Goal: Information Seeking & Learning: Learn about a topic

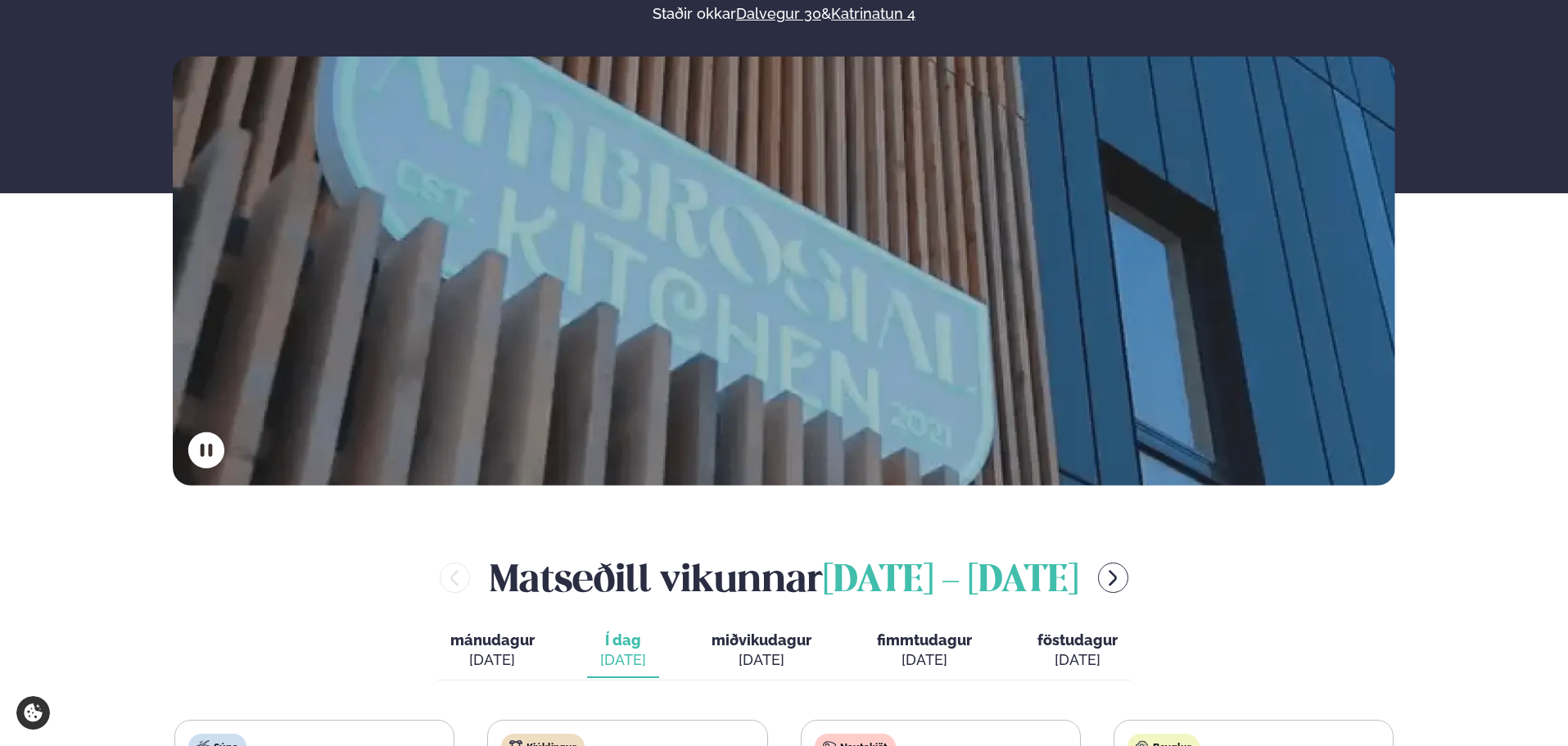
scroll to position [492, 0]
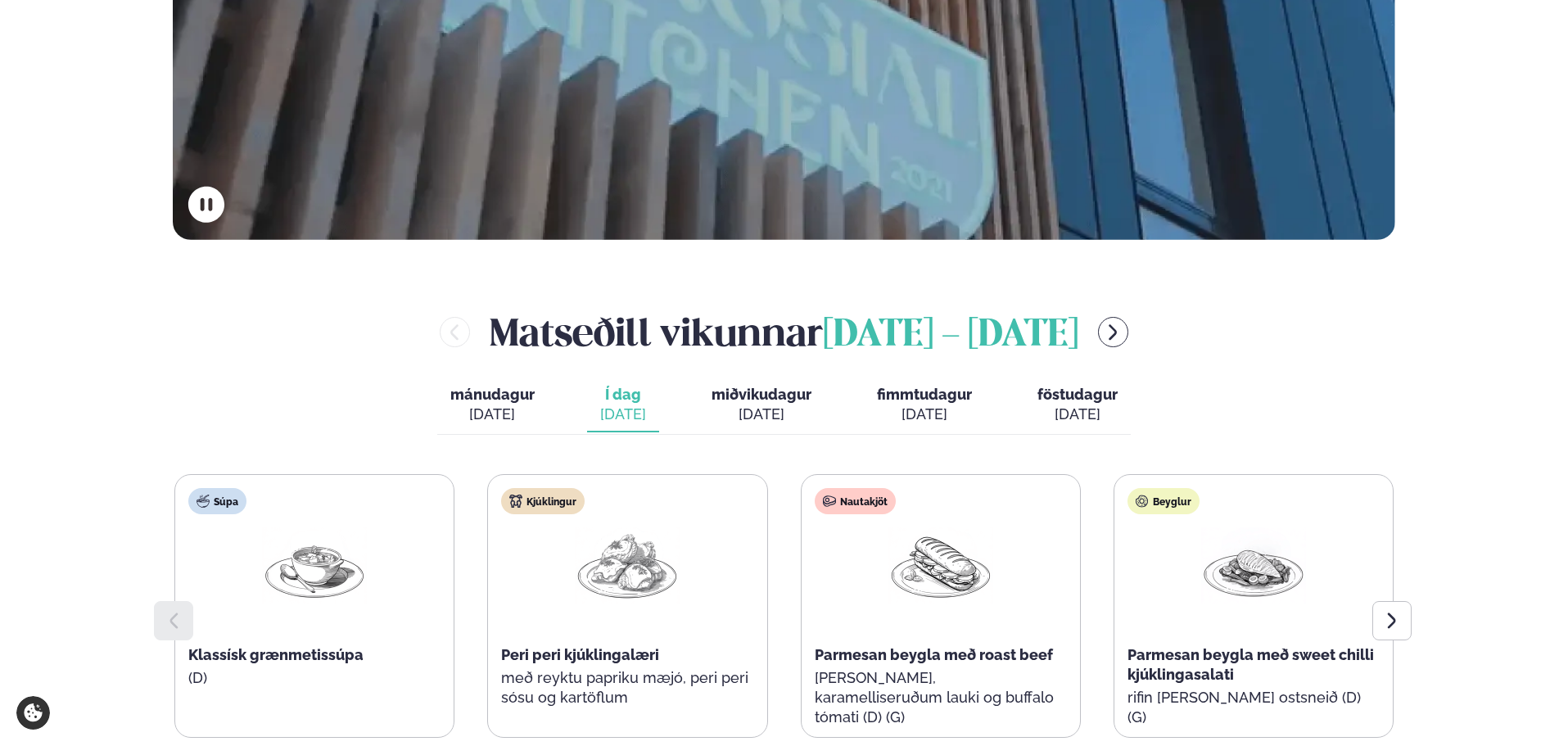
click at [770, 417] on div "[DATE]" at bounding box center [762, 414] width 100 height 19
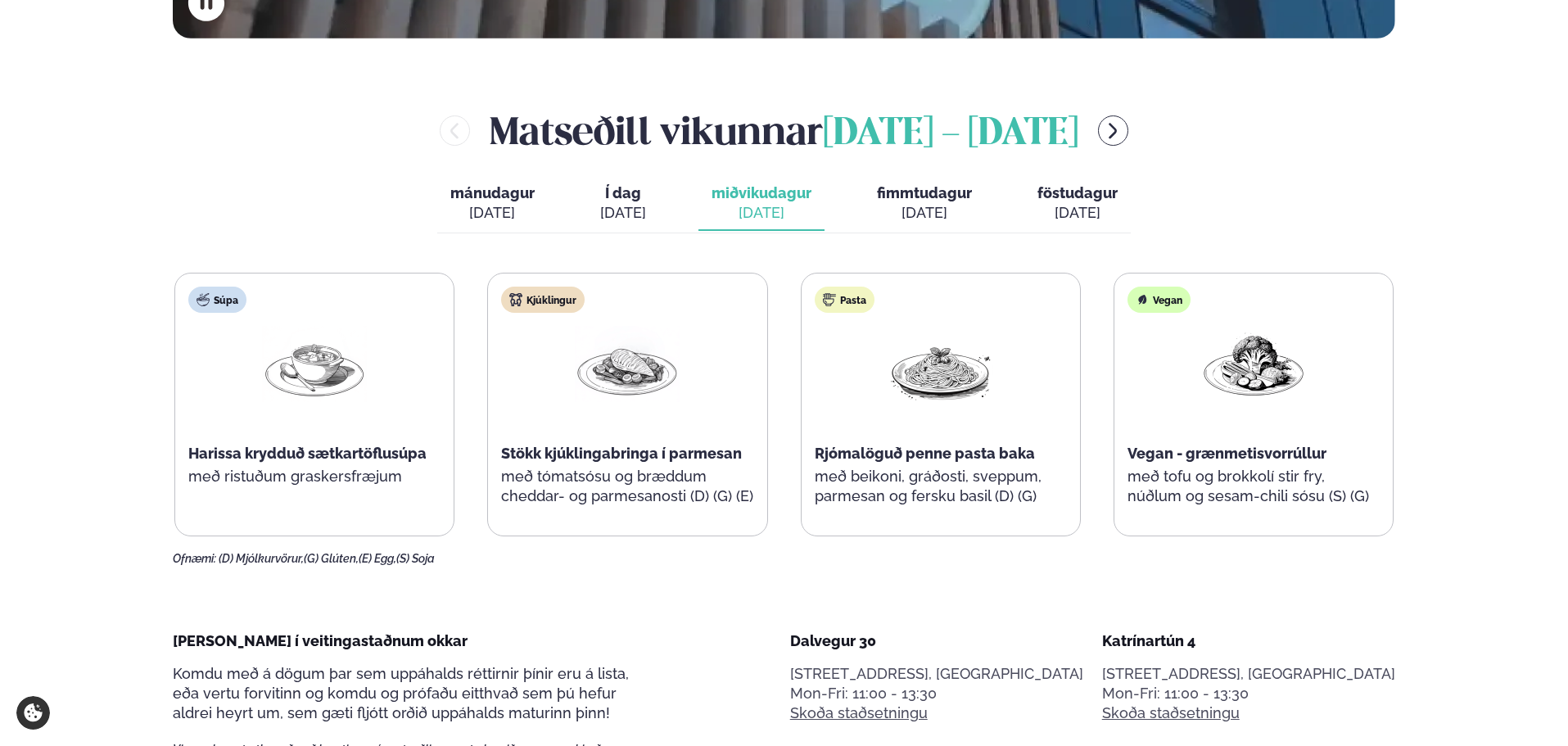
scroll to position [656, 0]
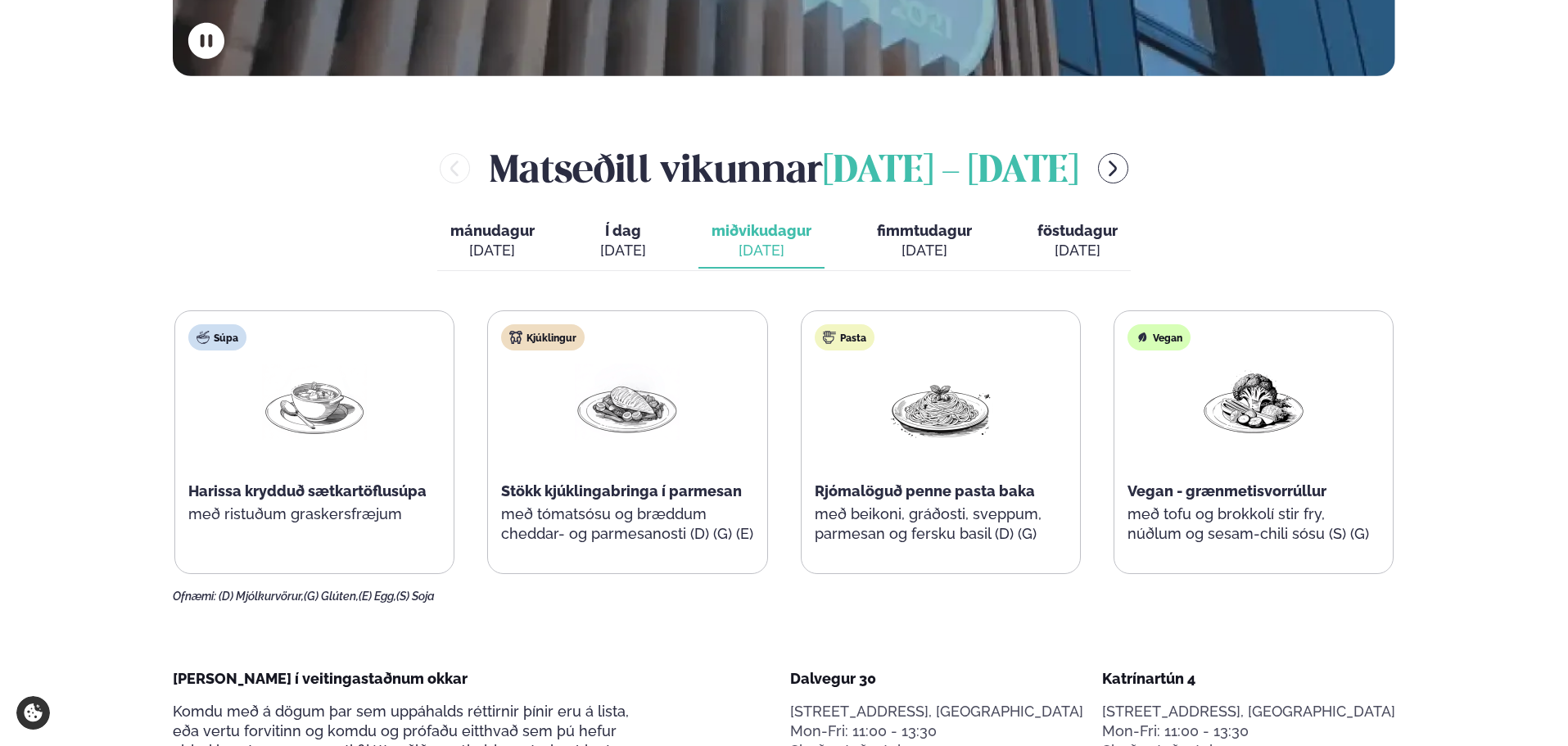
click at [913, 238] on span "fimmtudagur" at bounding box center [925, 231] width 95 height 17
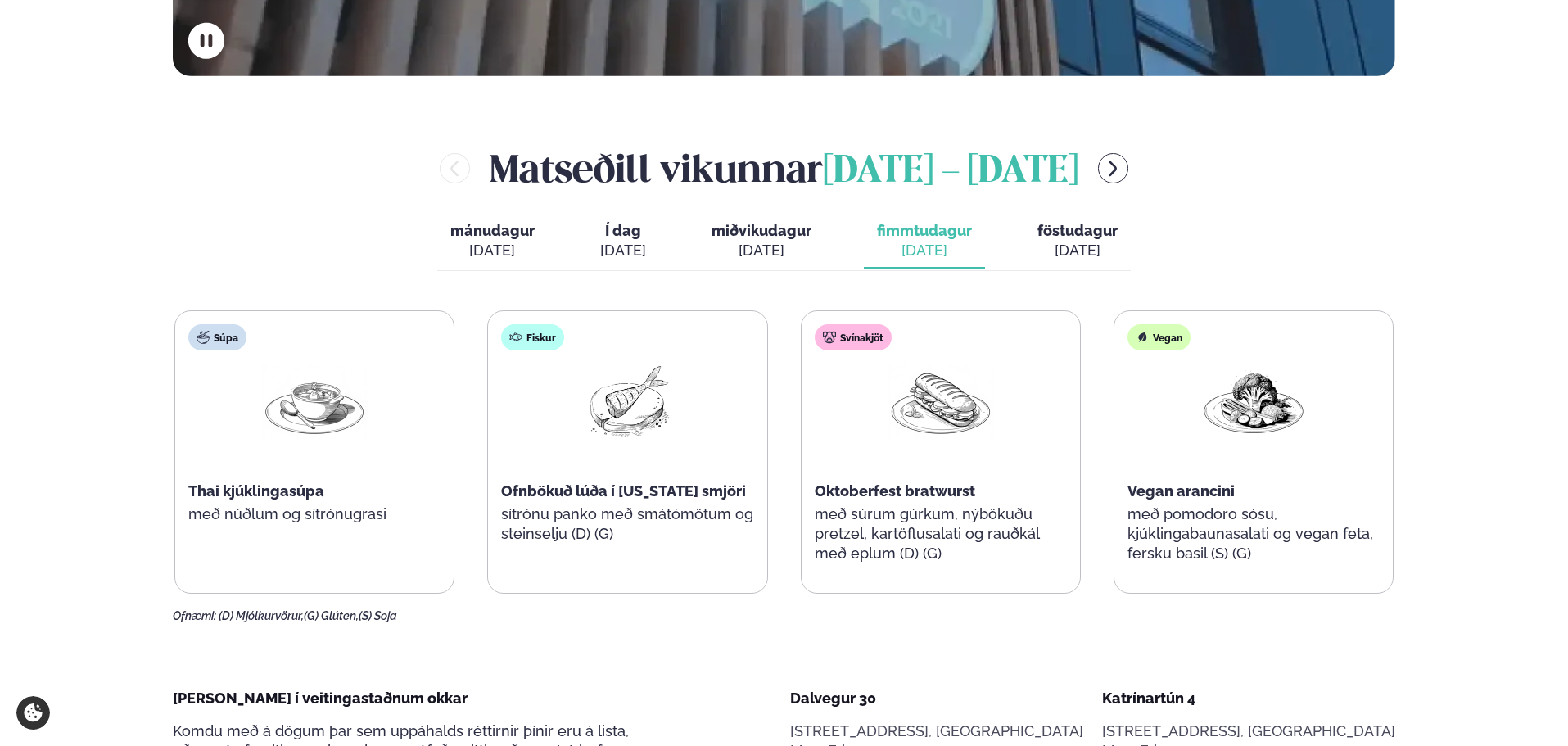
click at [1087, 248] on div "[DATE]" at bounding box center [1077, 250] width 80 height 19
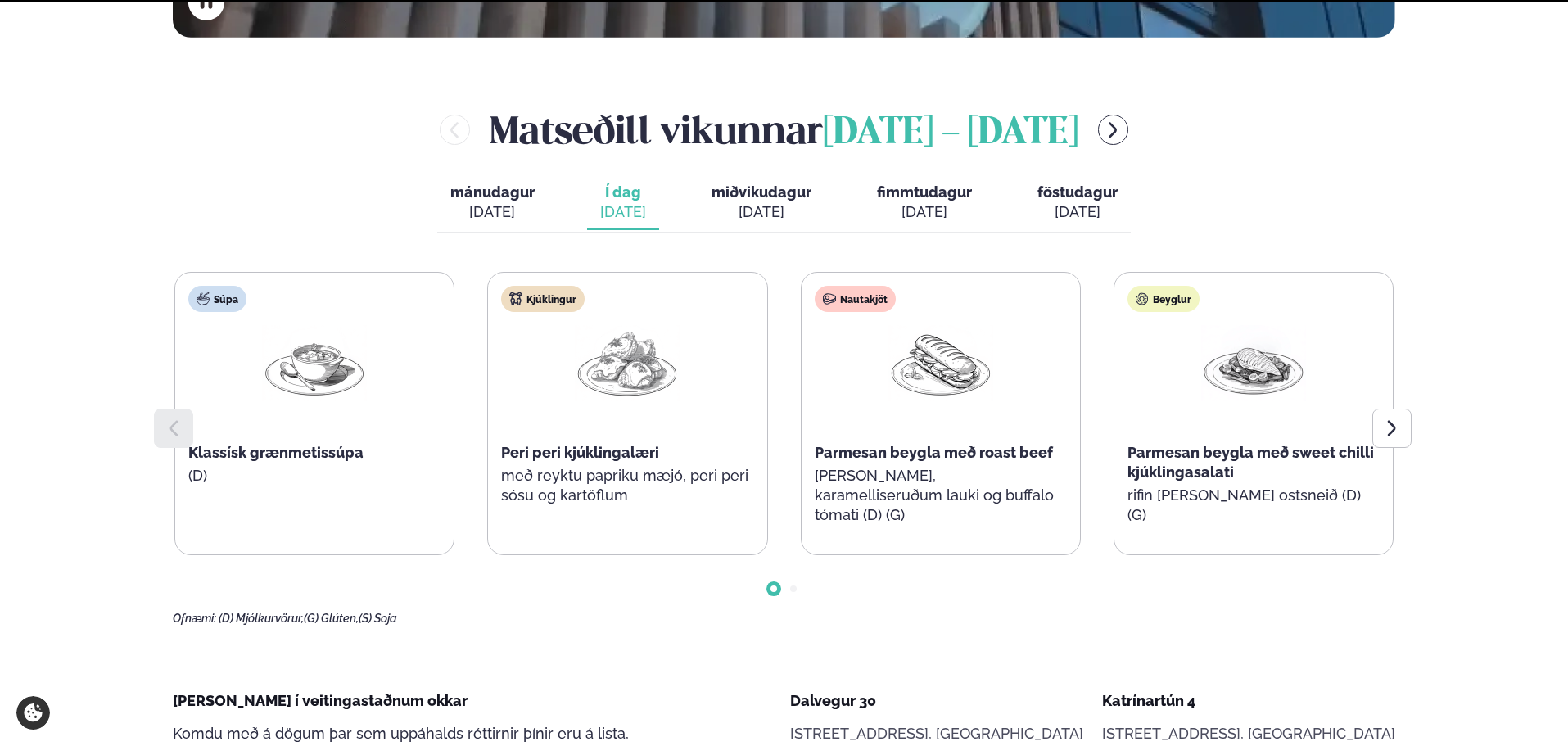
scroll to position [738, 0]
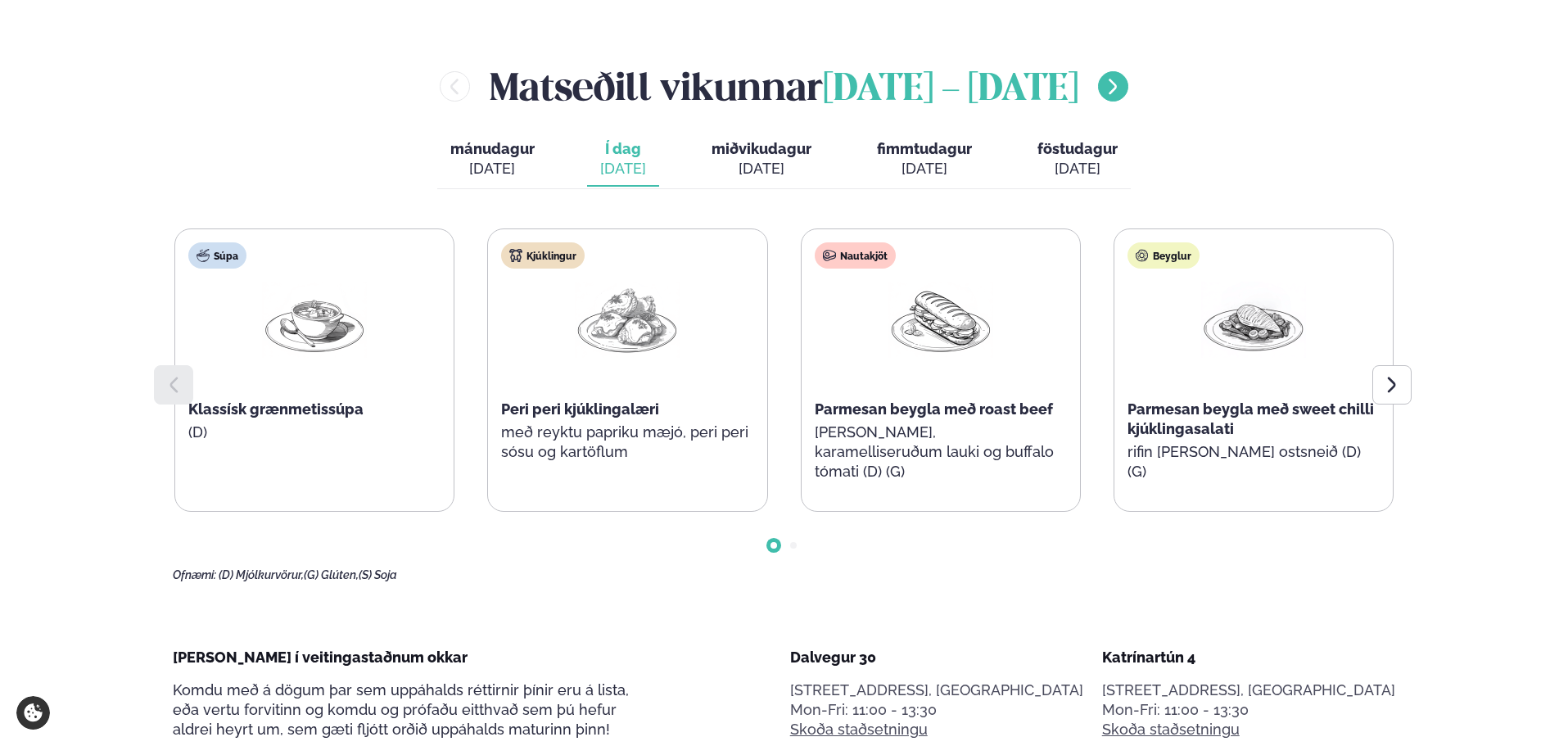
click at [1128, 74] on button "menu-btn-right" at bounding box center [1113, 86] width 30 height 30
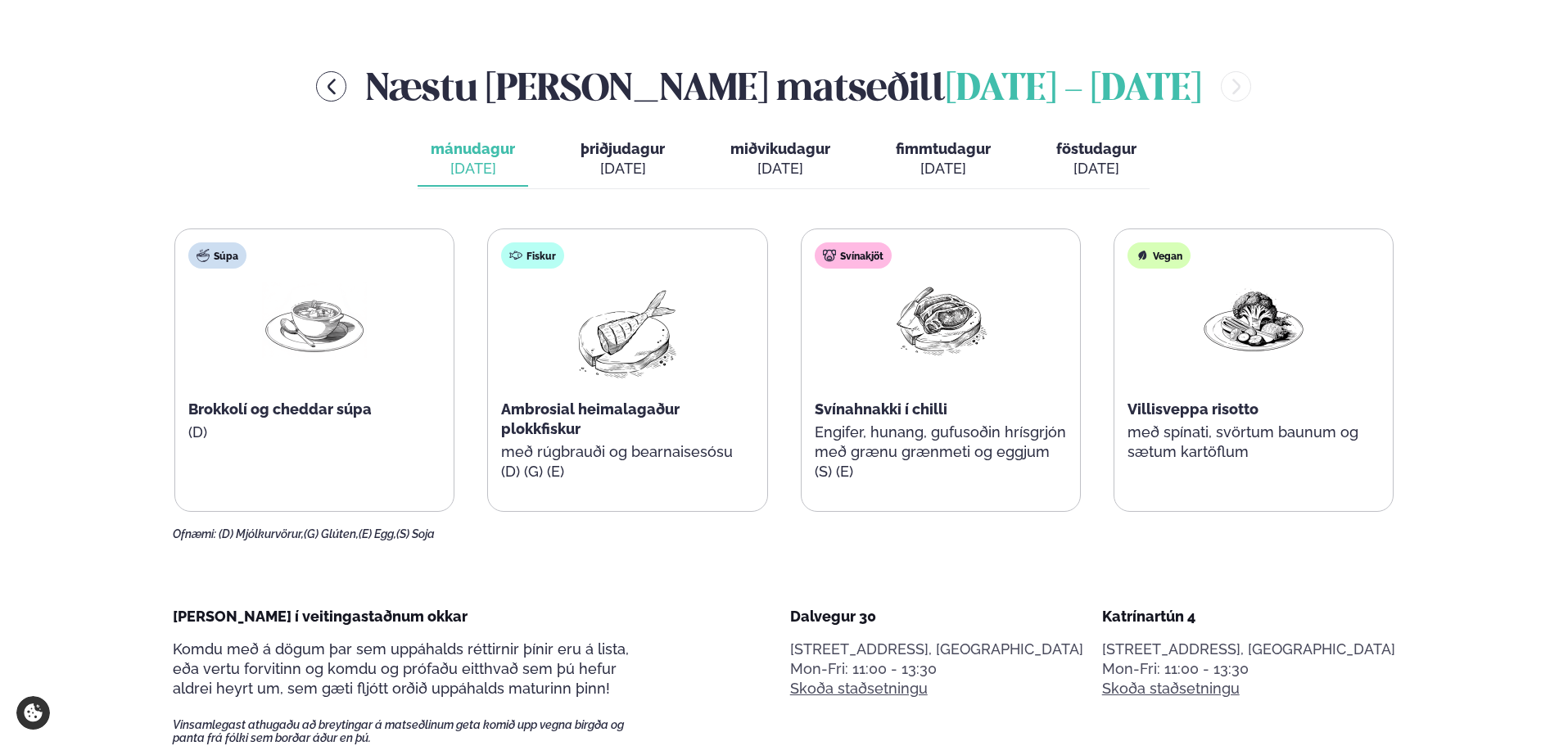
click at [596, 182] on button "þriðjudagur þri. [DATE]" at bounding box center [622, 160] width 111 height 54
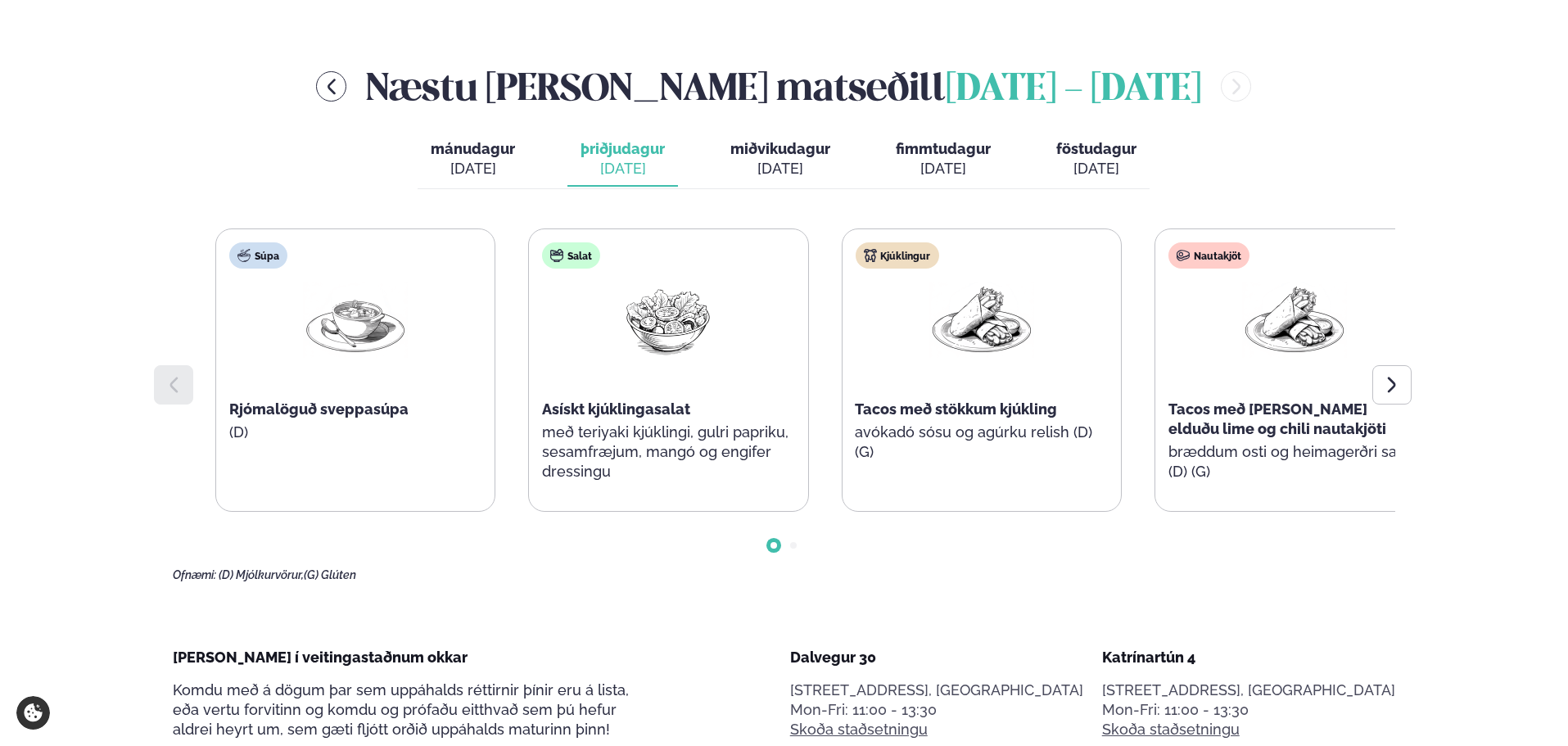
click at [870, 408] on span "Tacos með stökkum kjúkling" at bounding box center [956, 409] width 203 height 17
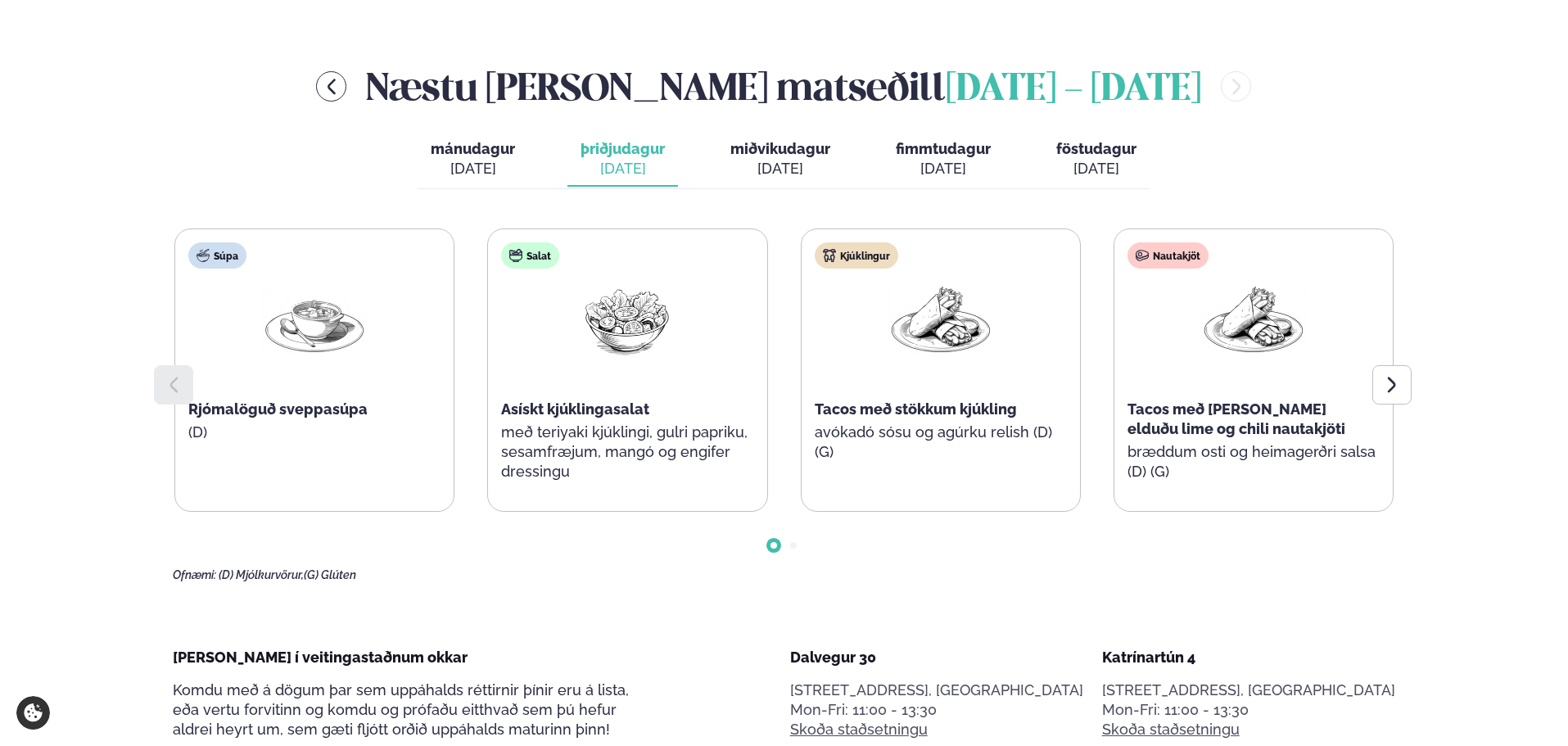
click at [785, 147] on span "miðvikudagur" at bounding box center [780, 149] width 100 height 17
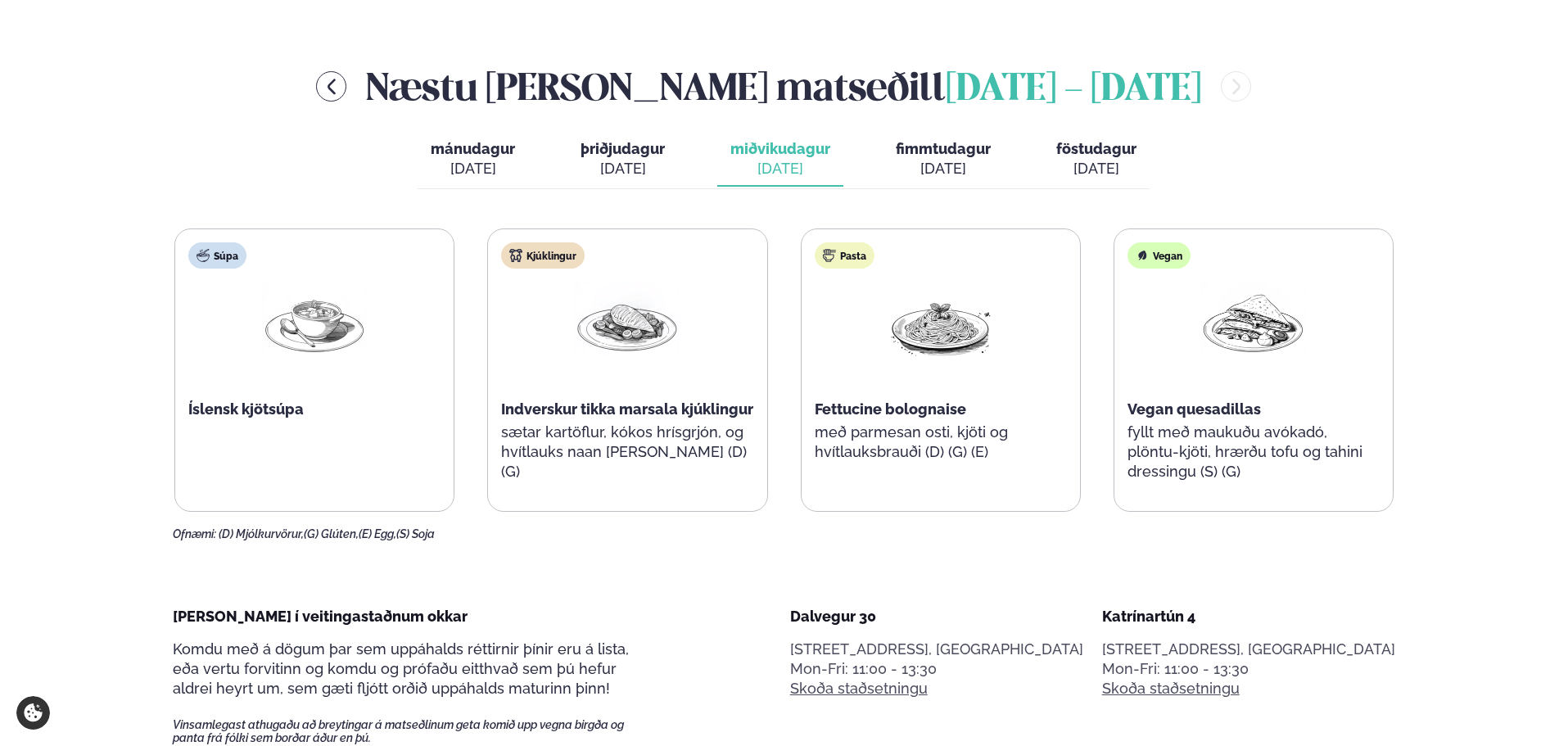
click at [990, 153] on button "fimmtudagur fim. [DATE]" at bounding box center [943, 160] width 122 height 54
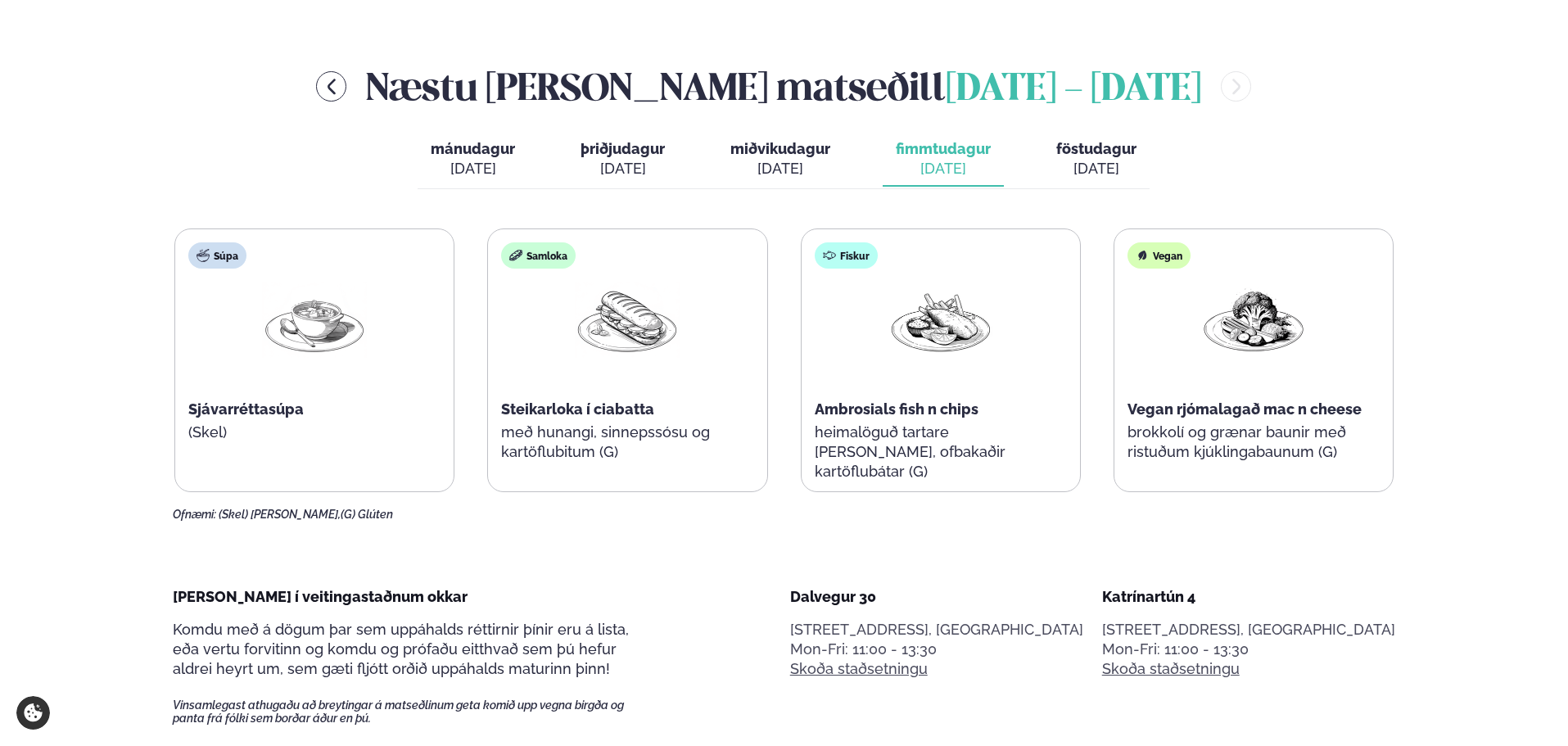
click at [1100, 157] on span "föstudagur" at bounding box center [1096, 149] width 80 height 17
